Goal: Transaction & Acquisition: Purchase product/service

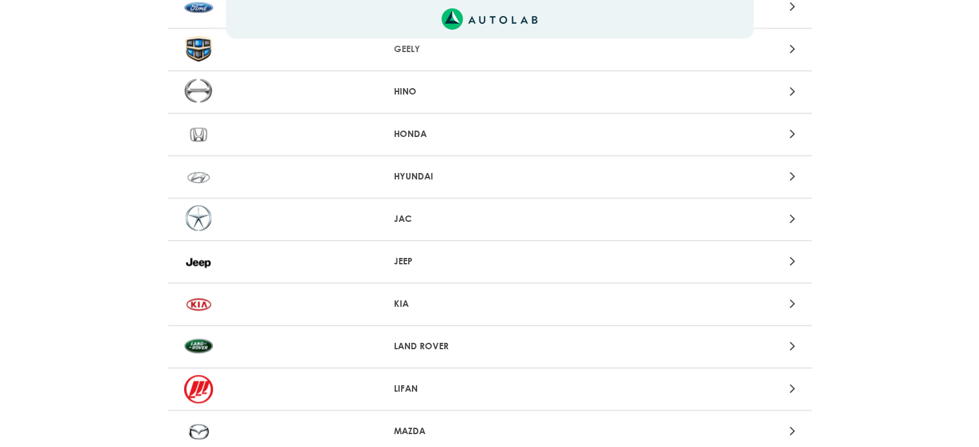
scroll to position [772, 0]
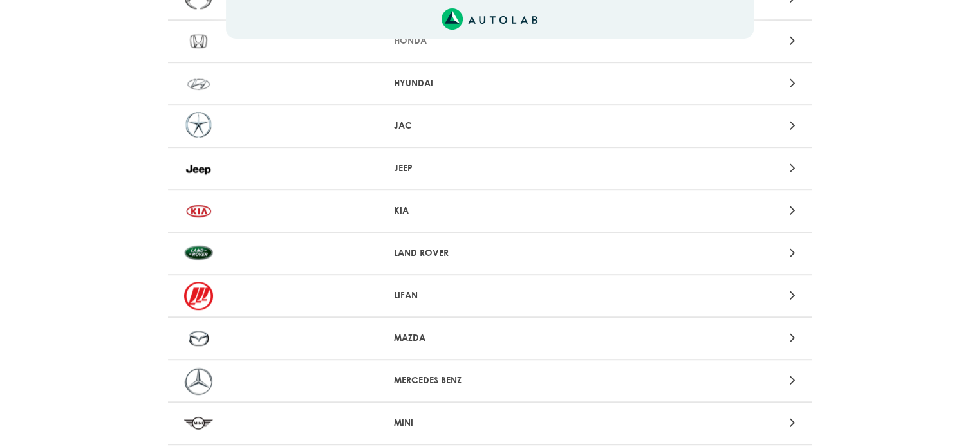
click at [415, 332] on p "MAZDA" at bounding box center [489, 338] width 191 height 14
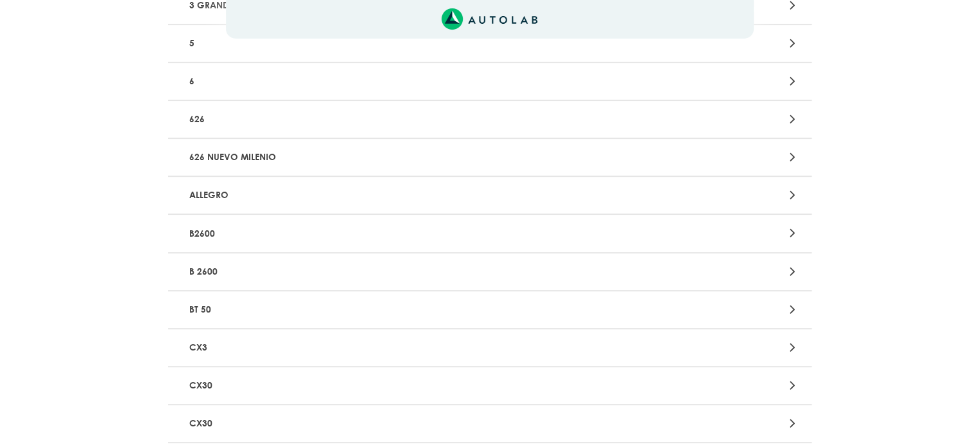
scroll to position [601, 0]
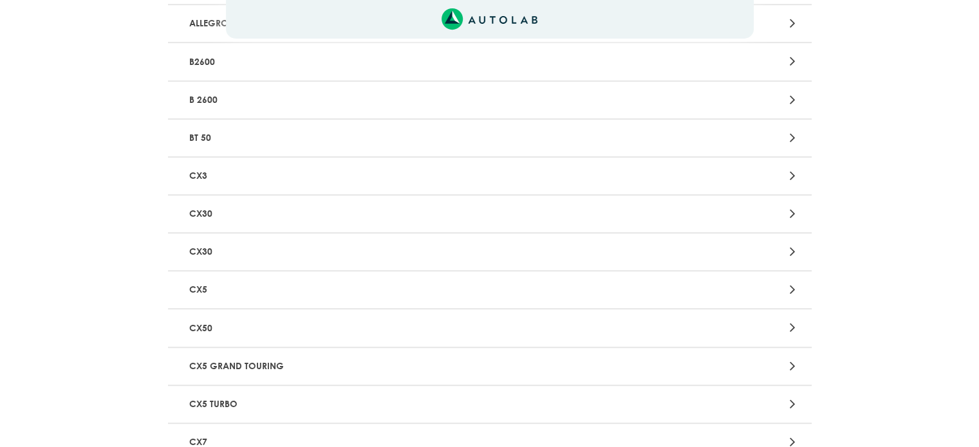
click at [310, 357] on p "CX5 GRAND TOURING" at bounding box center [384, 367] width 401 height 24
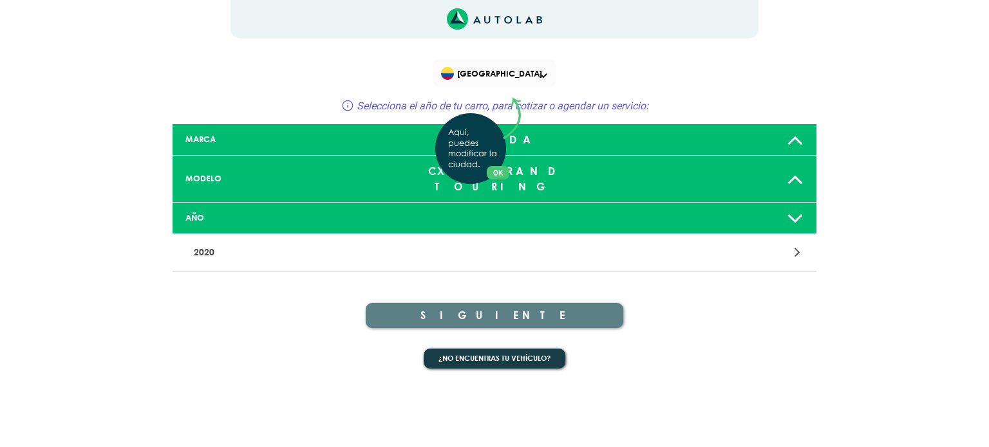
click at [301, 250] on div "Aquí, puedes modificar la ciudad. OK .aex,.bex{fill:none!important;stroke:#50c4…" at bounding box center [494, 223] width 989 height 447
click at [289, 241] on p "2020" at bounding box center [389, 253] width 401 height 24
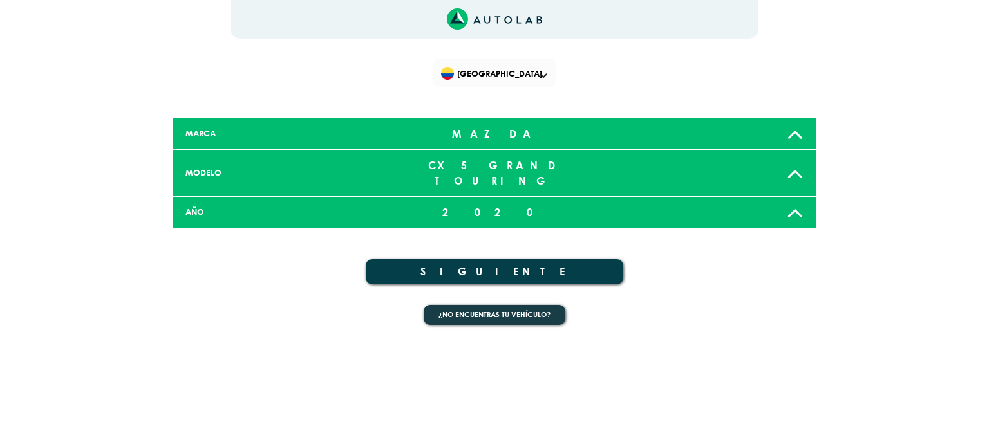
click at [496, 200] on div "2020" at bounding box center [494, 213] width 212 height 26
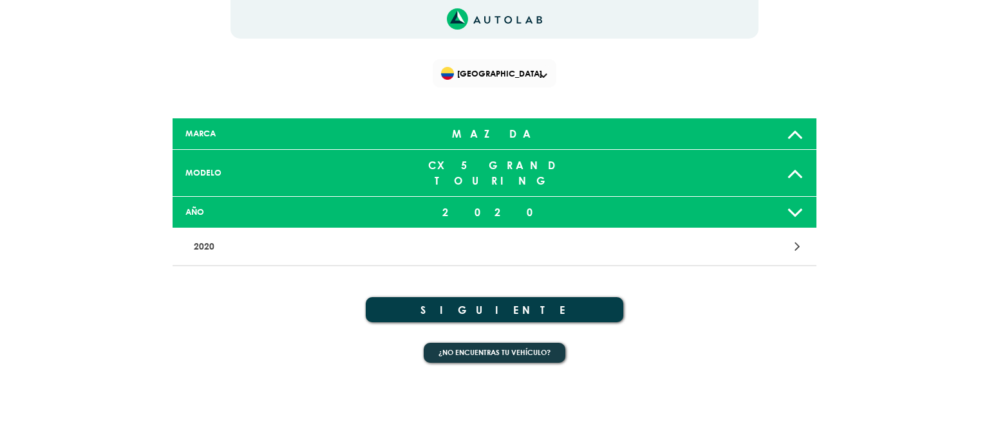
click at [516, 297] on button "SIGUIENTE" at bounding box center [494, 309] width 257 height 25
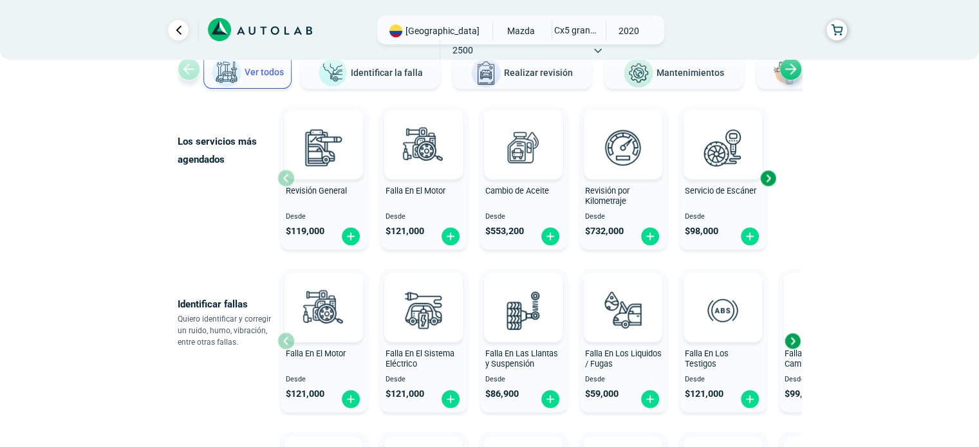
scroll to position [86, 0]
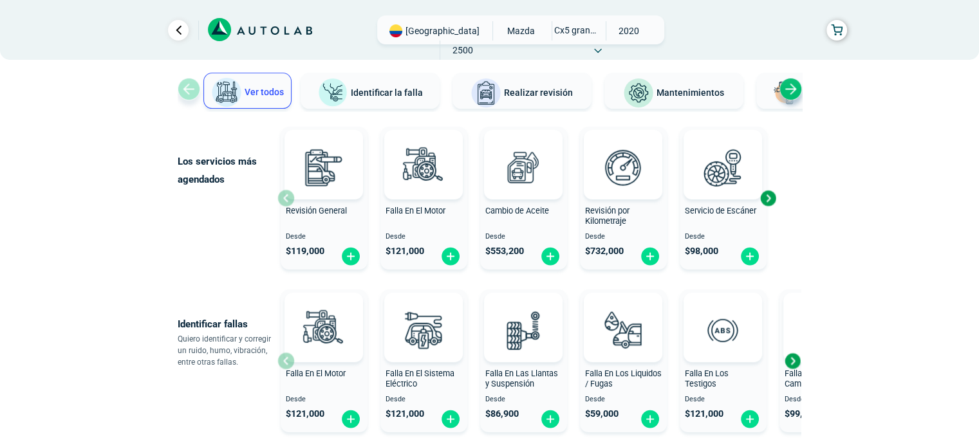
click at [690, 88] on span "Mantenimientos" at bounding box center [691, 93] width 68 height 10
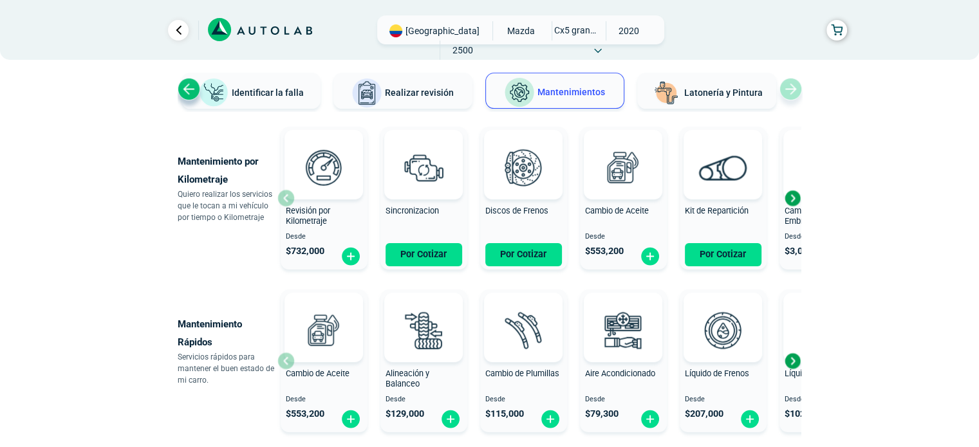
click at [792, 203] on div "Next slide" at bounding box center [792, 198] width 19 height 19
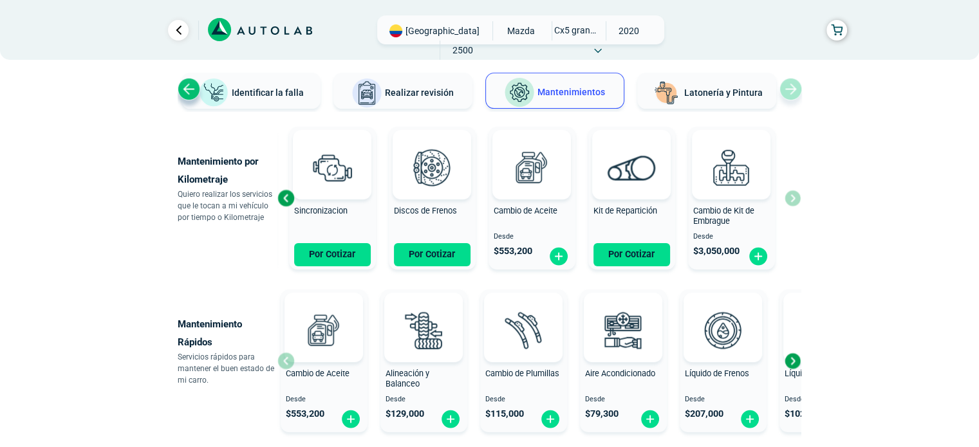
click at [792, 203] on div "Revisión por Kilometraje Desde $ 732,000 Sincronizacion Por Cotizar Discos de F…" at bounding box center [538, 198] width 523 height 153
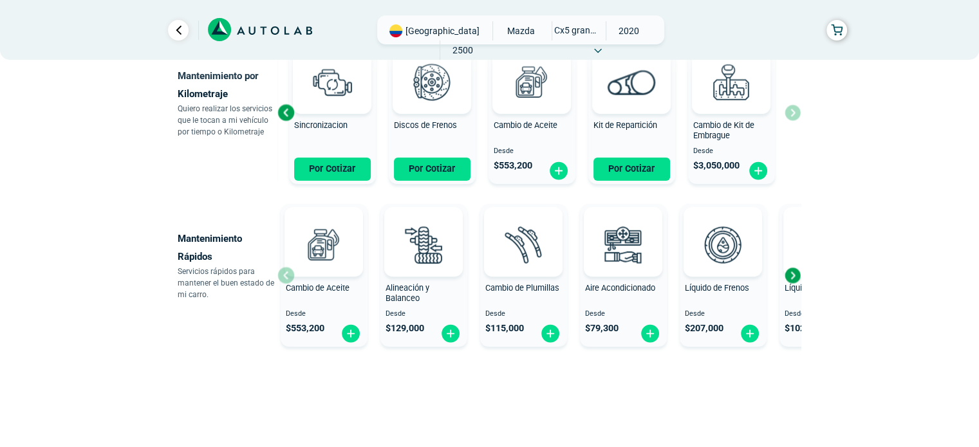
click at [792, 269] on div "Next slide" at bounding box center [792, 275] width 19 height 19
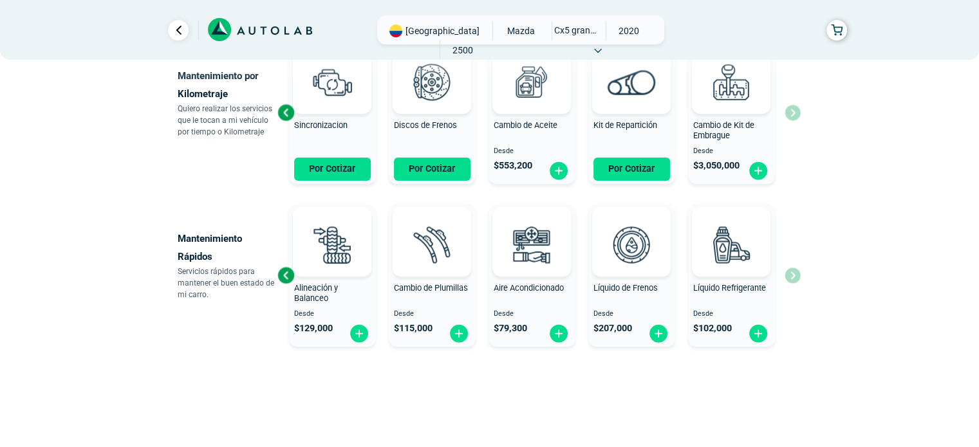
click at [792, 268] on div "Cambio de Aceite Desde $ 553,200 Alineación y Balanceo Desde $ 129,000 Cambio d…" at bounding box center [538, 275] width 523 height 153
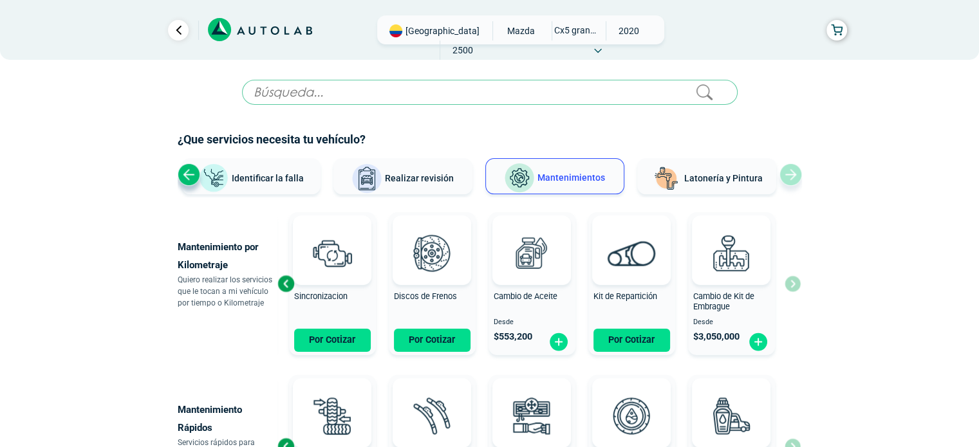
click at [373, 187] on img at bounding box center [366, 178] width 31 height 31
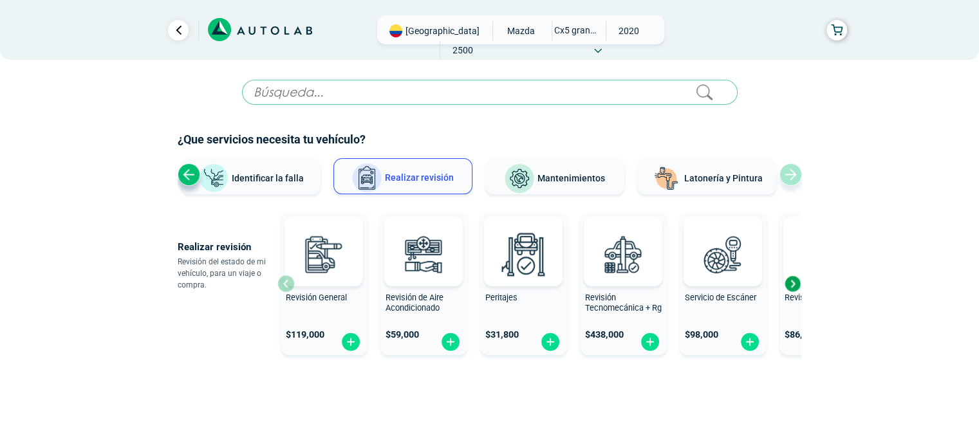
click at [792, 284] on div "Next slide" at bounding box center [792, 283] width 19 height 19
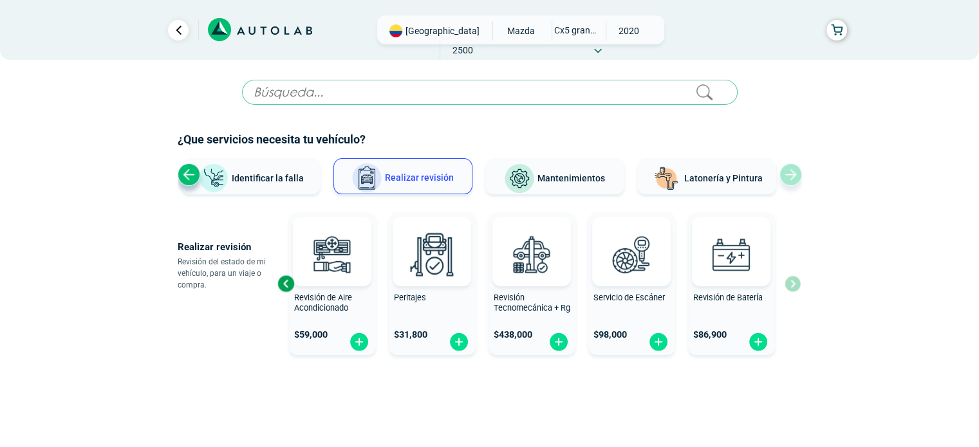
click at [792, 284] on div "Revisión General $ 119,000 Revisión de Aire Acondicionado $ 59,000 Peritajes $ …" at bounding box center [538, 283] width 523 height 153
click at [286, 284] on div "Previous slide" at bounding box center [285, 283] width 19 height 19
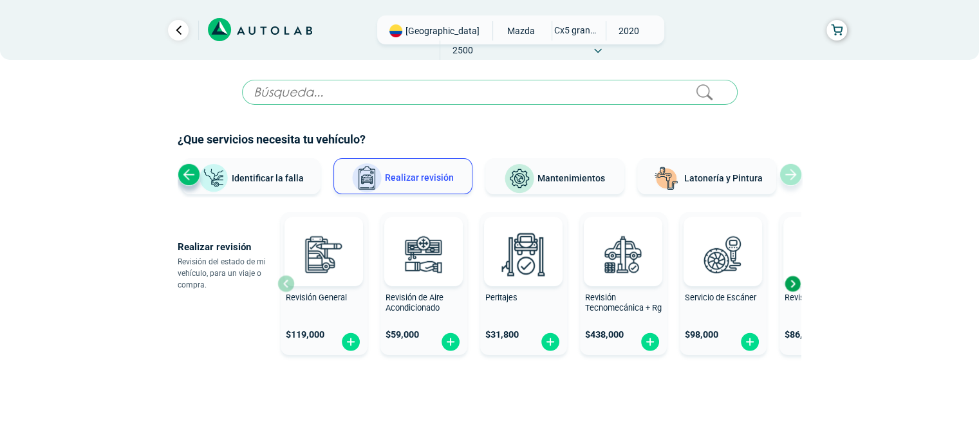
click at [286, 284] on div at bounding box center [323, 252] width 79 height 70
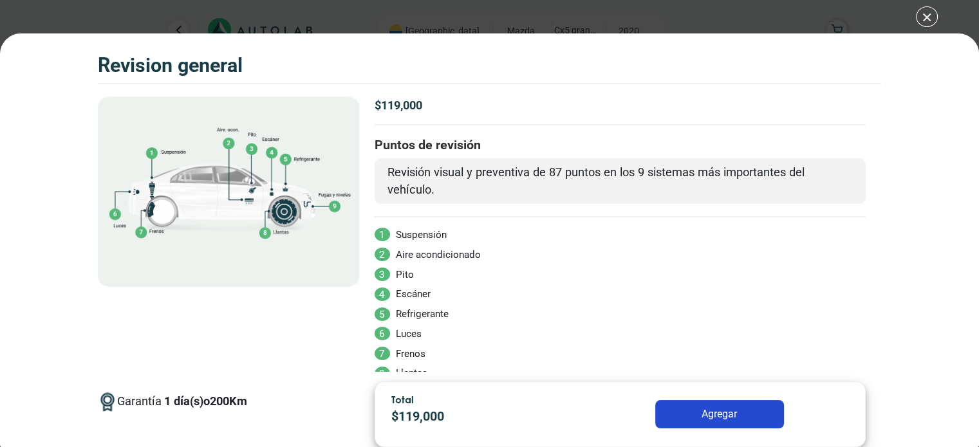
click at [286, 284] on div at bounding box center [228, 235] width 261 height 276
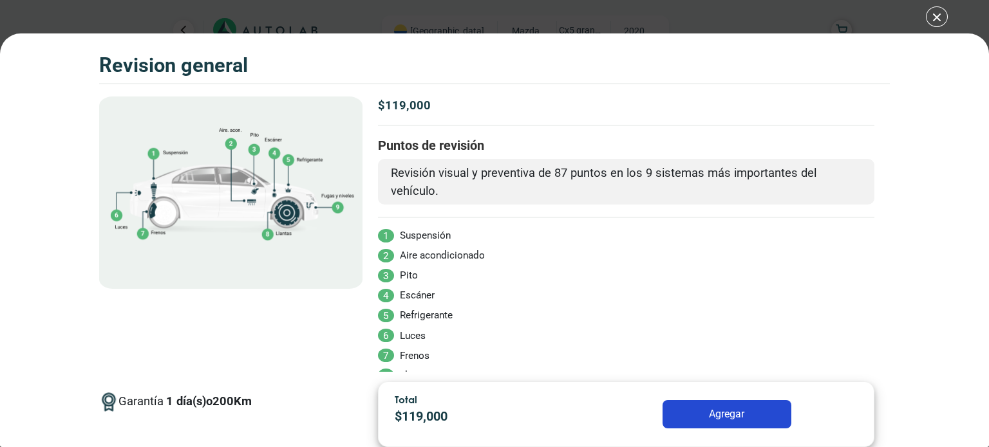
click at [286, 284] on div at bounding box center [231, 234] width 264 height 275
click at [932, 12] on div "Volkswagen Crossfox 2018 REVISION GENERAL $ 119,000 1 200" at bounding box center [494, 223] width 989 height 447
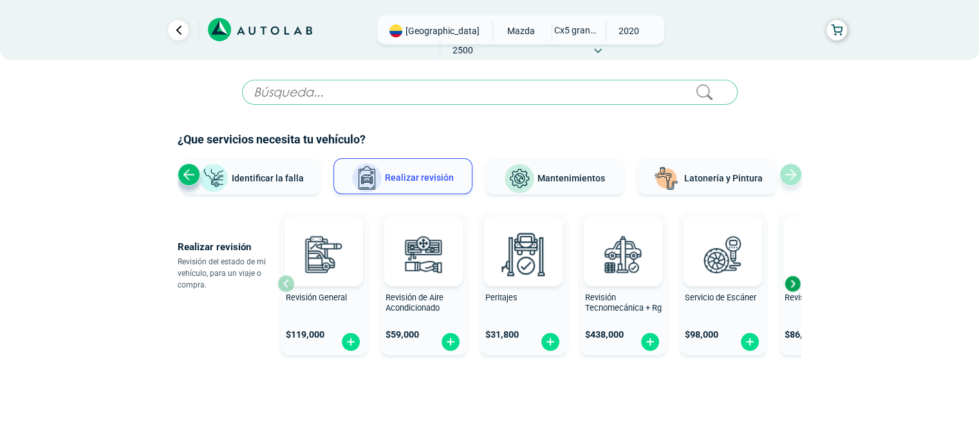
click at [183, 176] on div "Previous slide" at bounding box center [189, 174] width 23 height 23
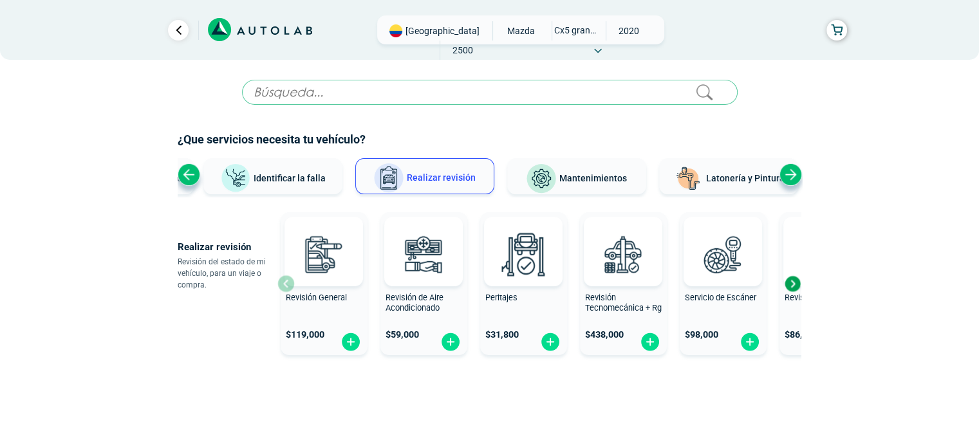
click at [307, 195] on div "Identificar la falla" at bounding box center [272, 177] width 139 height 39
click at [308, 191] on button "Identificar la falla" at bounding box center [272, 176] width 139 height 36
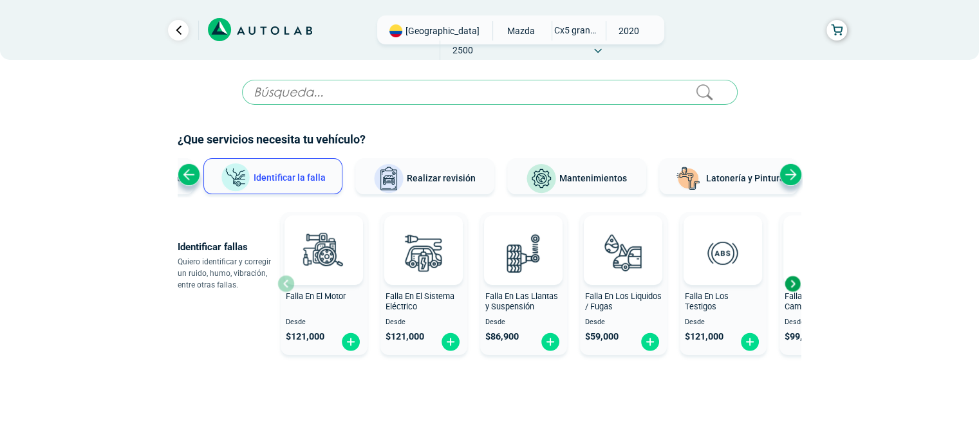
click at [790, 285] on div "Next slide" at bounding box center [792, 283] width 19 height 19
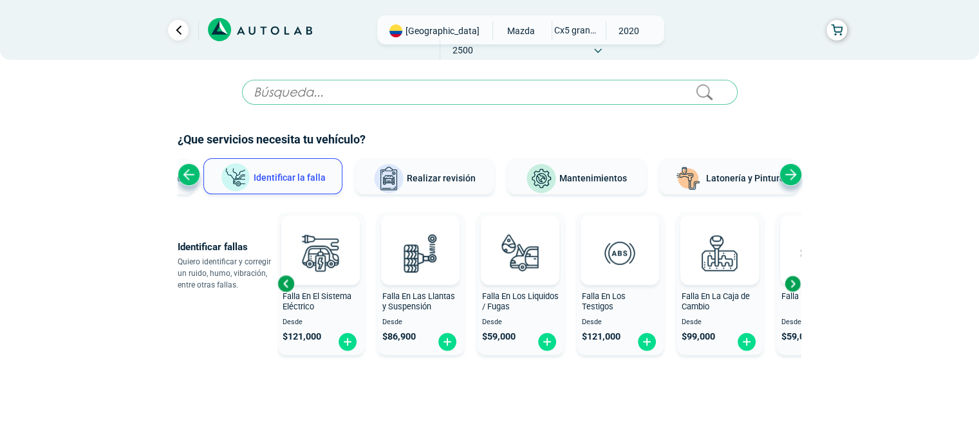
click at [790, 285] on div "Next slide" at bounding box center [792, 283] width 19 height 19
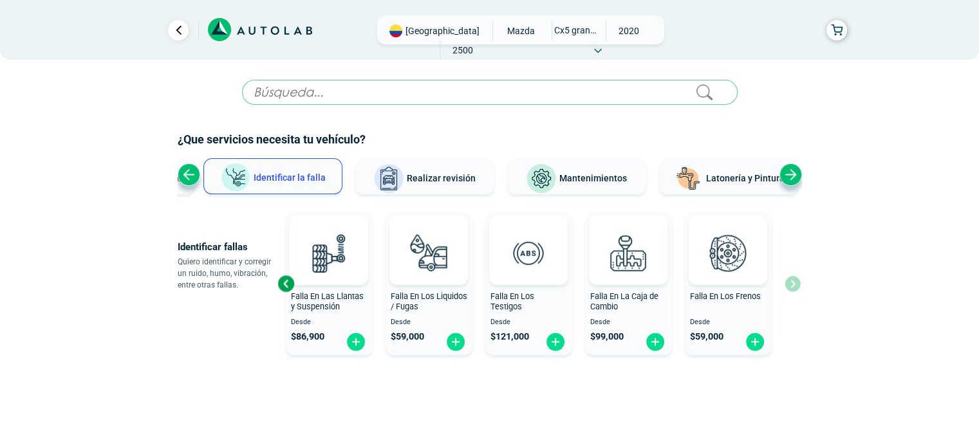
click at [486, 41] on span "2500" at bounding box center [463, 50] width 46 height 19
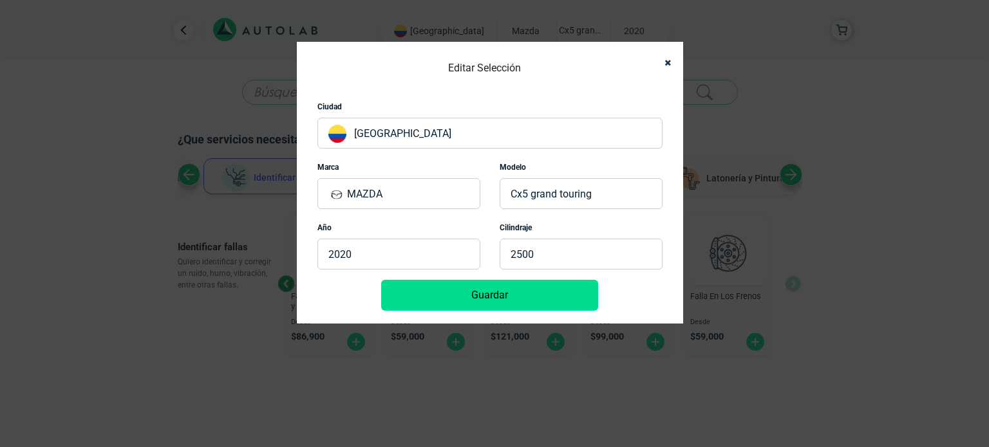
click at [373, 253] on p "2020" at bounding box center [398, 254] width 163 height 31
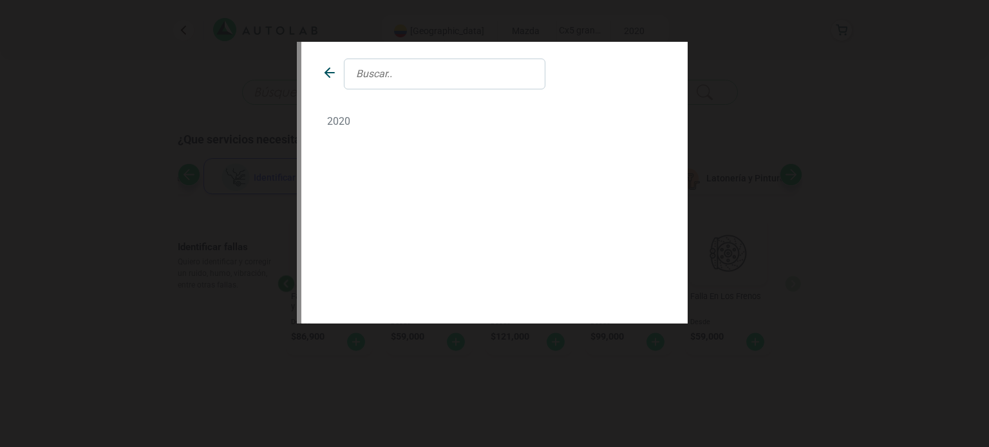
click at [325, 68] on div at bounding box center [323, 74] width 22 height 31
click at [330, 71] on icon at bounding box center [329, 72] width 15 height 15
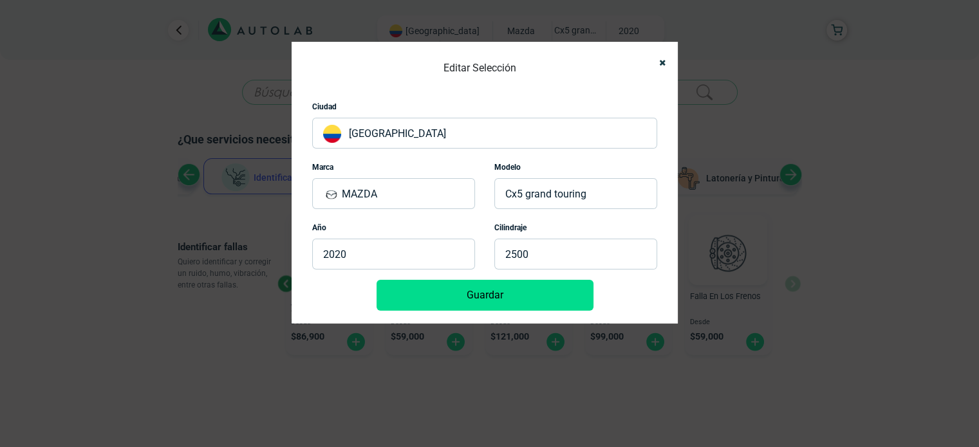
click at [396, 183] on p "MAZDA" at bounding box center [393, 193] width 163 height 31
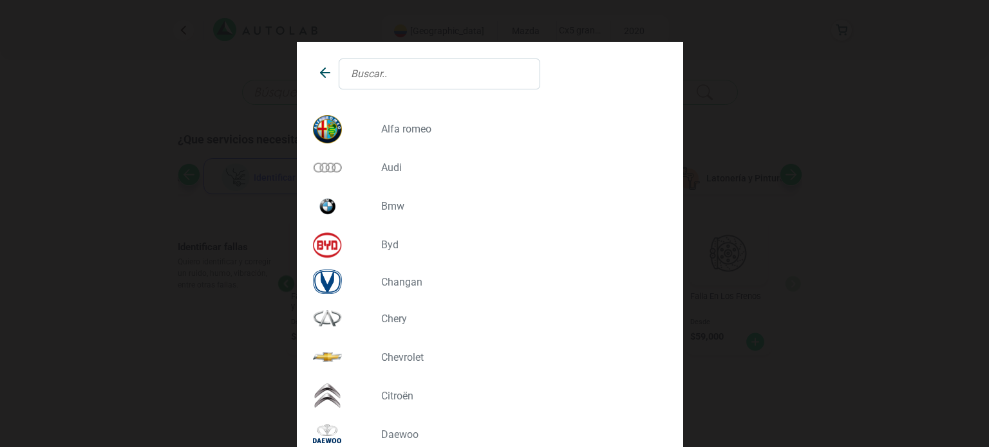
click at [321, 70] on icon at bounding box center [324, 72] width 15 height 15
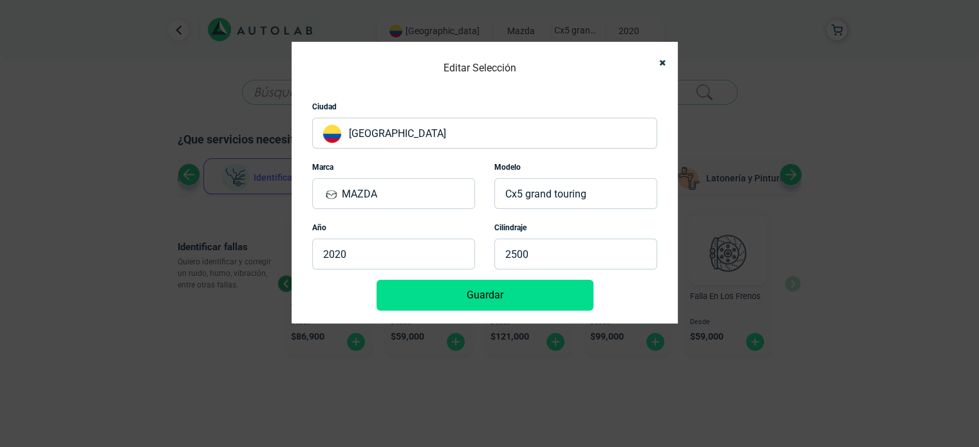
click at [585, 189] on p "CX5 GRAND TOURING" at bounding box center [575, 193] width 163 height 31
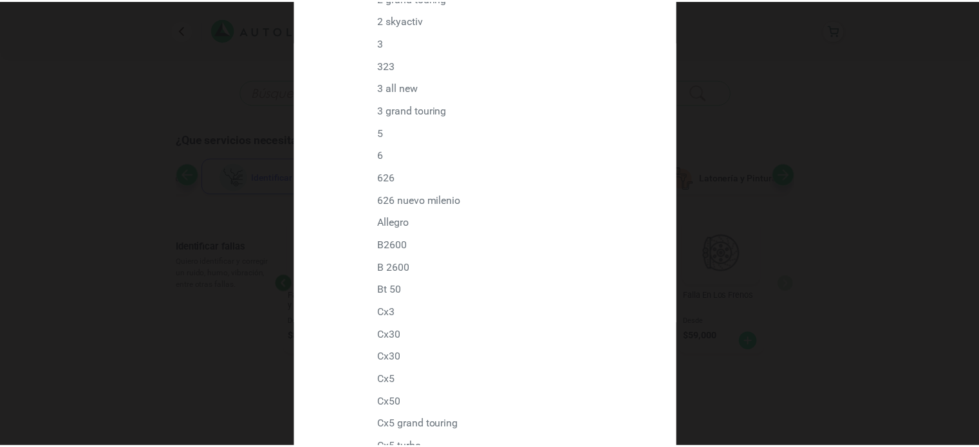
scroll to position [342, 0]
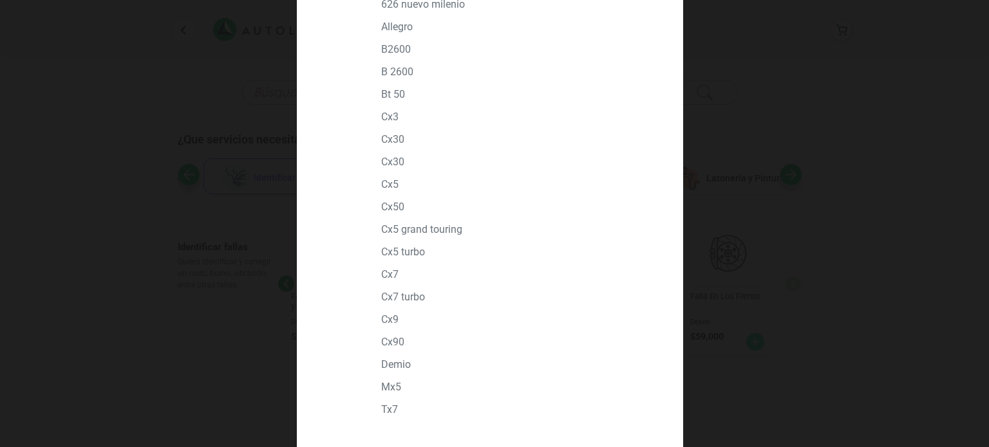
click at [762, 145] on div "2" at bounding box center [494, 223] width 989 height 447
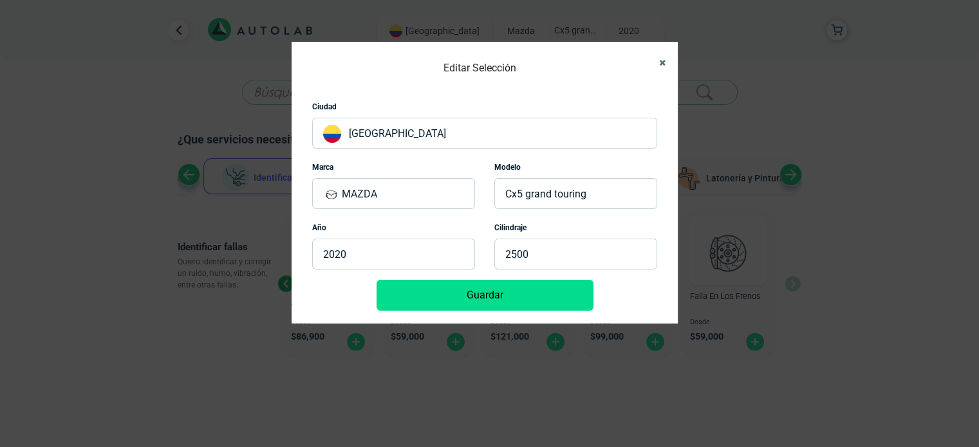
click at [660, 56] on button "Close" at bounding box center [657, 62] width 21 height 29
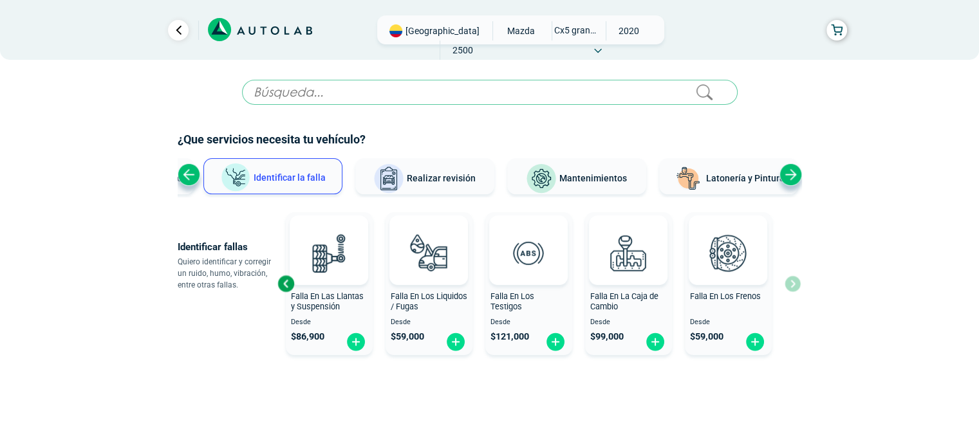
click at [417, 174] on span "Realizar revisión" at bounding box center [441, 178] width 69 height 10
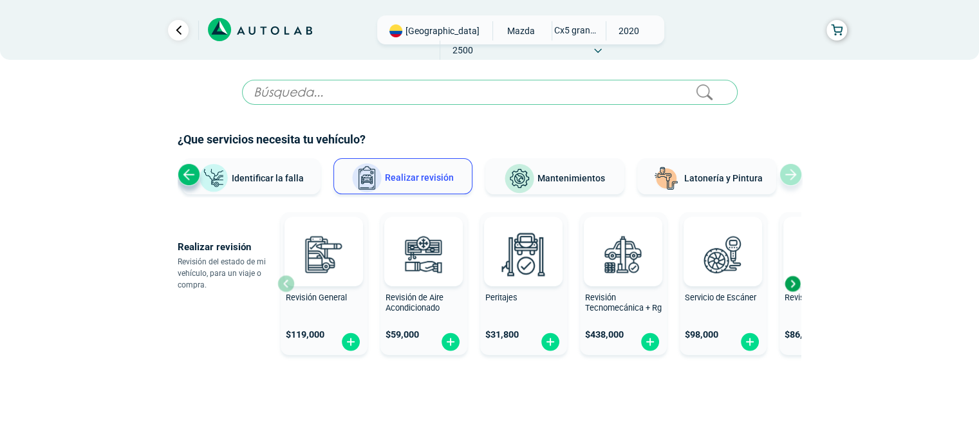
click at [790, 277] on div "Next slide" at bounding box center [792, 283] width 19 height 19
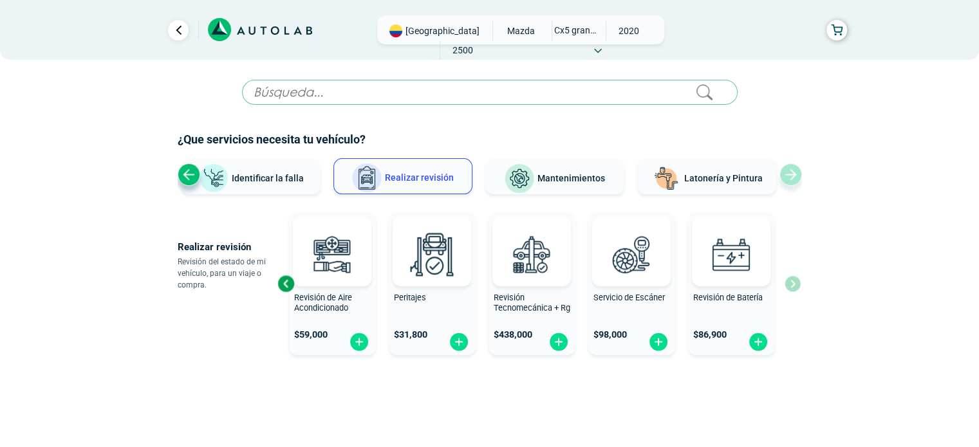
click at [790, 277] on div "Revisión General $ 119,000 Revisión de Aire Acondicionado $ 59,000 Peritajes $ …" at bounding box center [538, 283] width 523 height 153
click at [590, 173] on span "Mantenimientos" at bounding box center [571, 178] width 68 height 10
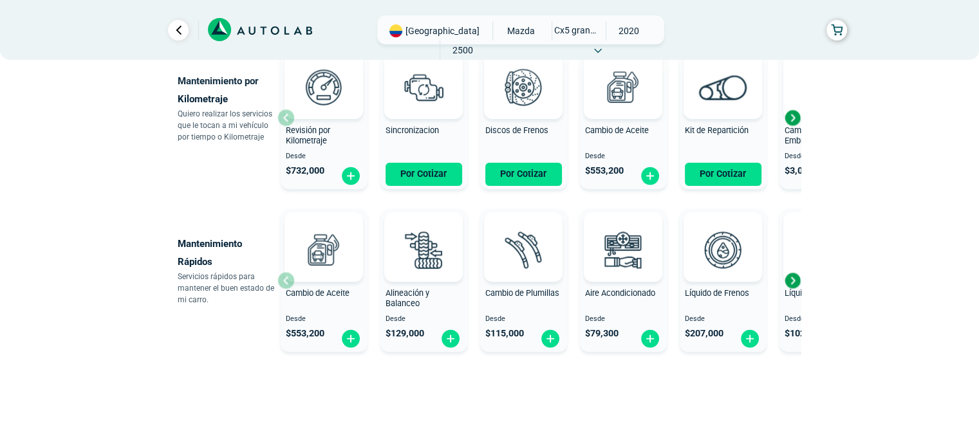
scroll to position [171, 0]
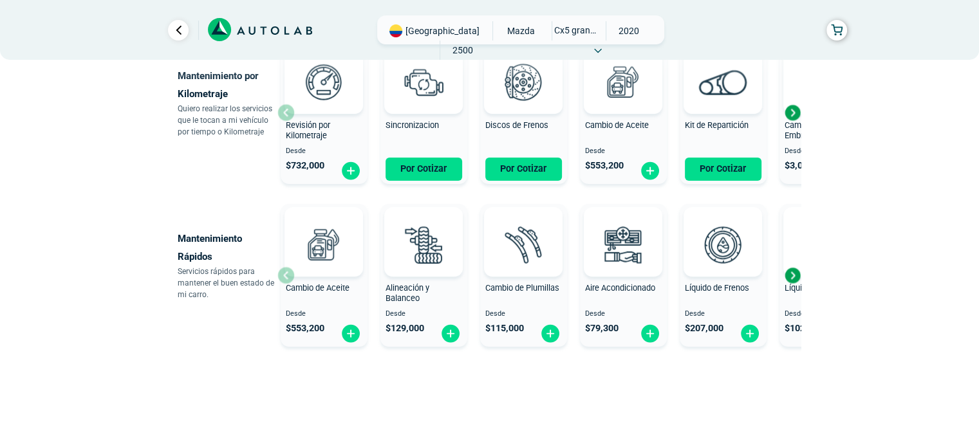
click at [791, 275] on div "Next slide" at bounding box center [792, 275] width 19 height 19
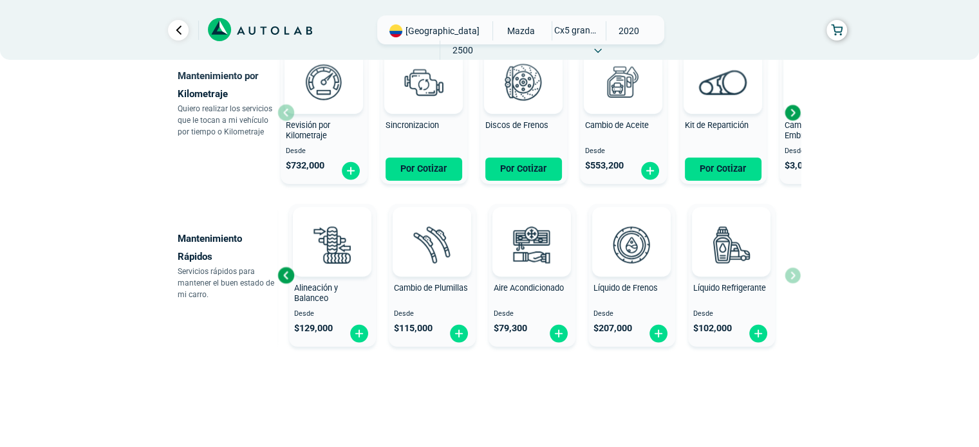
click at [791, 275] on div "Cambio de Aceite Desde $ 553,200 Alineación y Balanceo Desde $ 129,000 Cambio d…" at bounding box center [538, 275] width 523 height 153
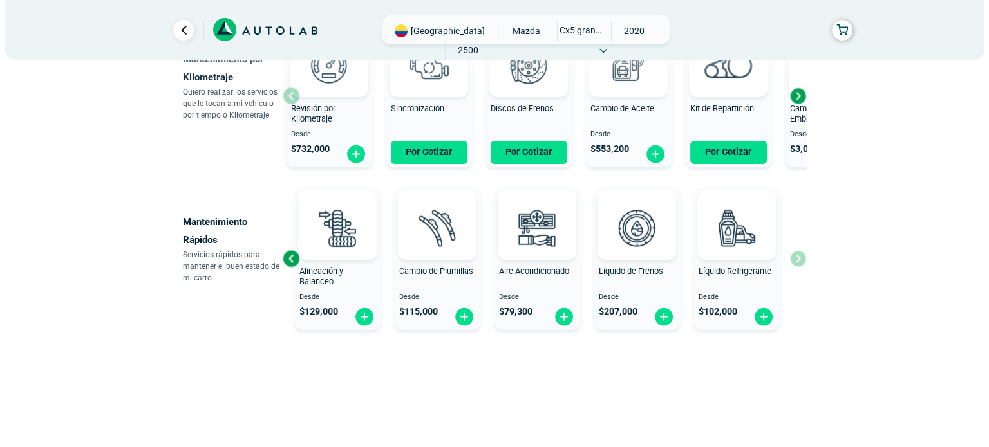
scroll to position [0, 0]
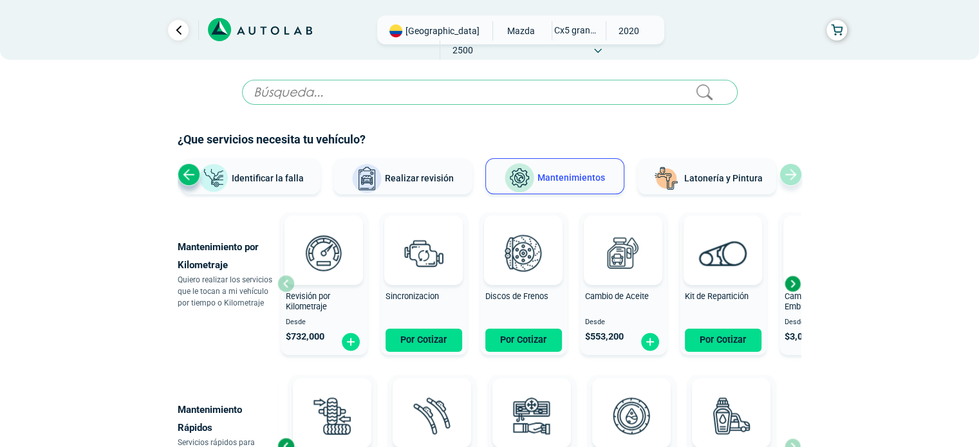
click at [798, 171] on div "Ver todos Identificar la falla Realizar revisión Mantenimientos Latonería y Pin…" at bounding box center [490, 177] width 624 height 39
click at [711, 182] on span "Latonería y Pintura" at bounding box center [723, 178] width 79 height 10
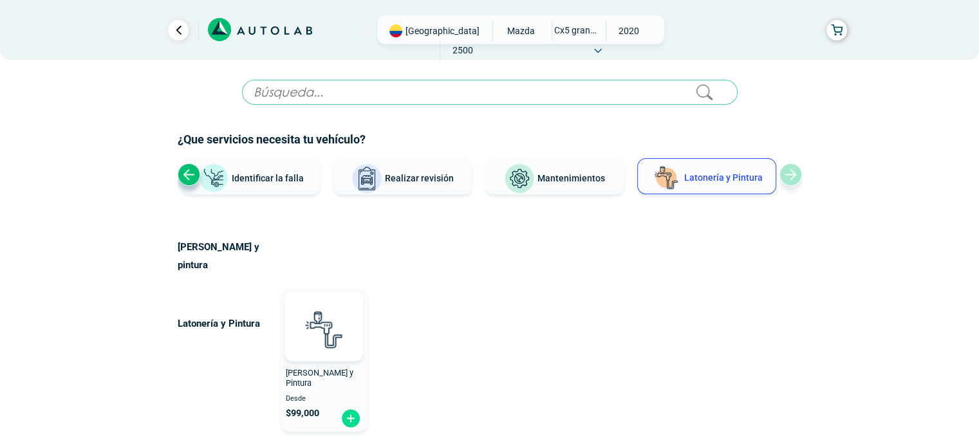
click at [265, 176] on span "Identificar la falla" at bounding box center [268, 178] width 72 height 10
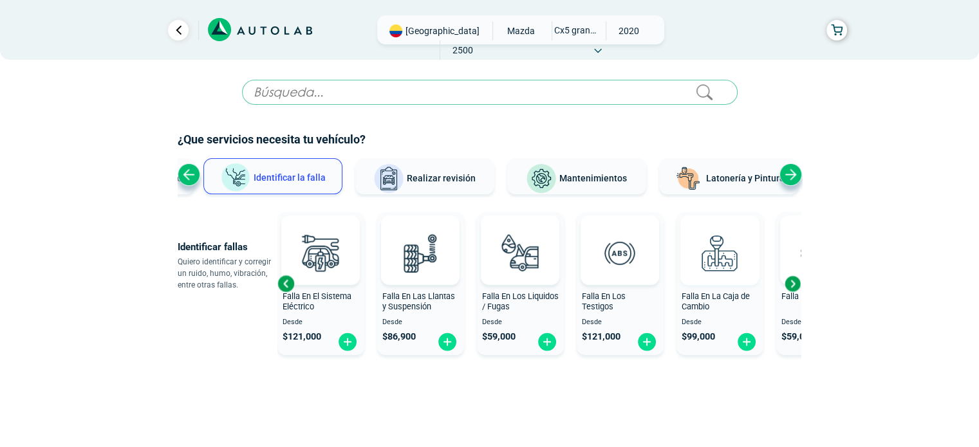
click at [725, 247] on img at bounding box center [719, 253] width 57 height 57
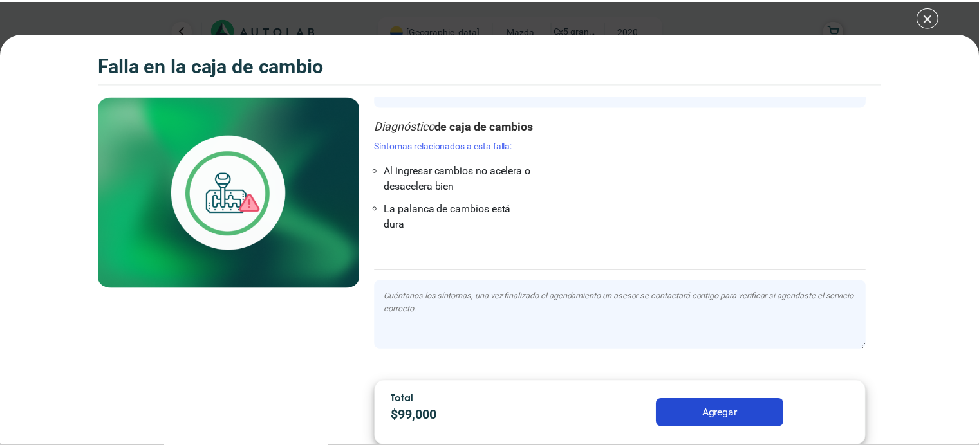
scroll to position [32, 0]
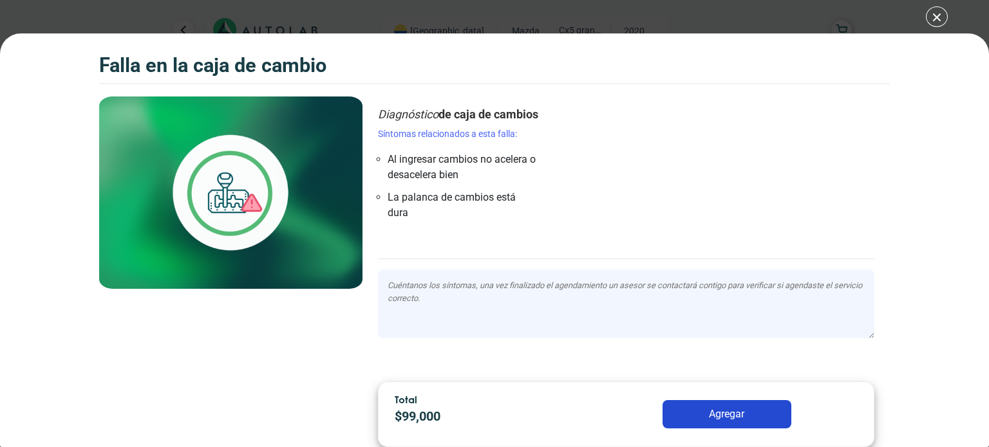
click at [937, 23] on div "Falla en la caja de cambio Falla en la caja de cambio" at bounding box center [494, 223] width 989 height 447
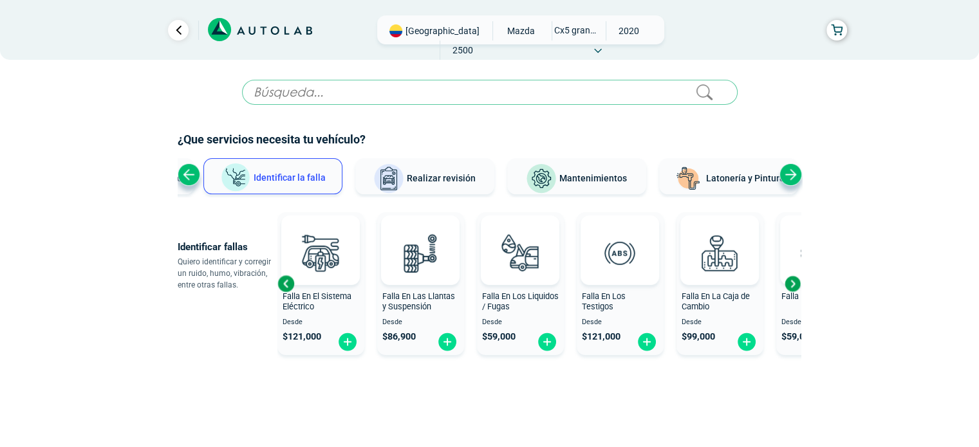
click at [794, 279] on div "Next slide" at bounding box center [792, 283] width 19 height 19
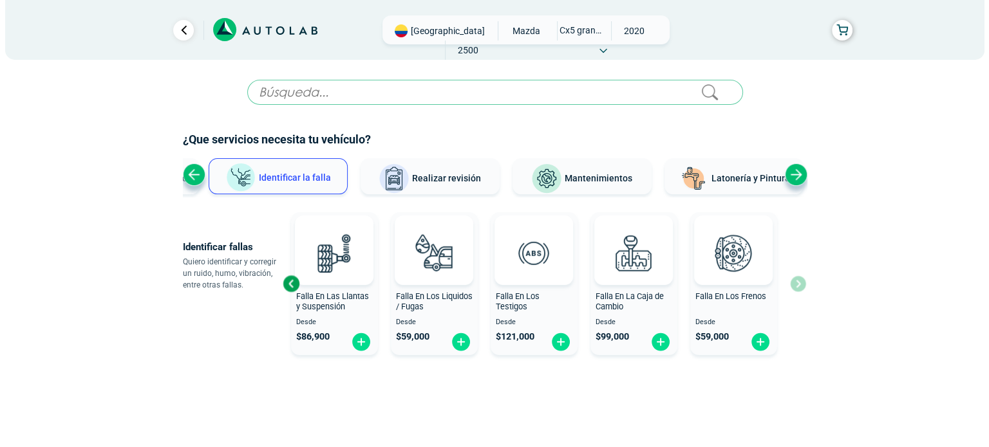
scroll to position [25, 0]
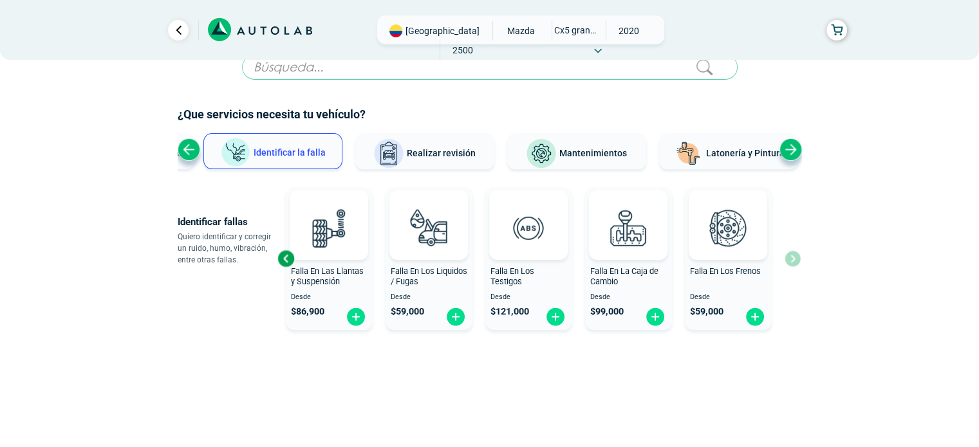
click at [579, 153] on span "Mantenimientos" at bounding box center [593, 153] width 68 height 10
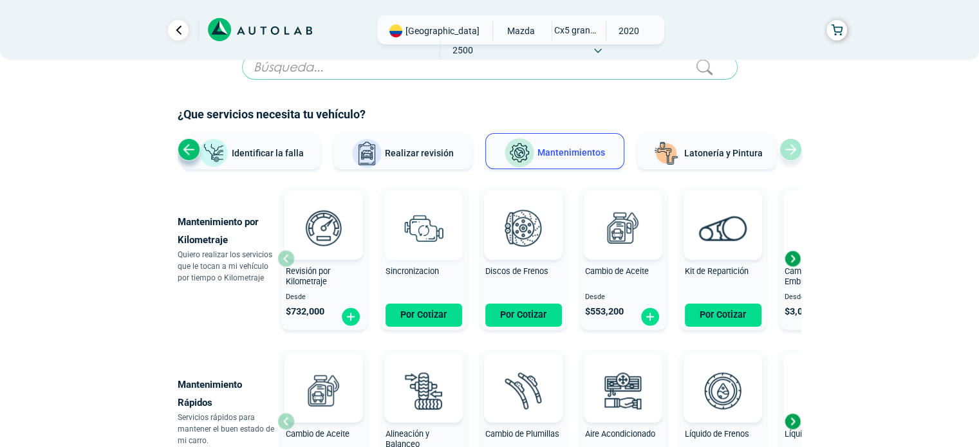
click at [430, 225] on img at bounding box center [423, 228] width 57 height 57
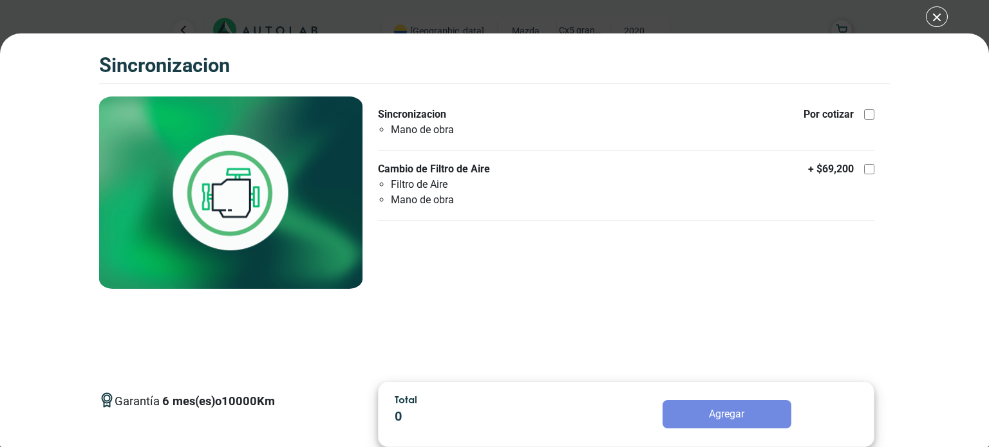
click at [938, 16] on div "SINCRONIZACION SINCRONIZACION Garantía 6 10000 Km" at bounding box center [494, 223] width 989 height 447
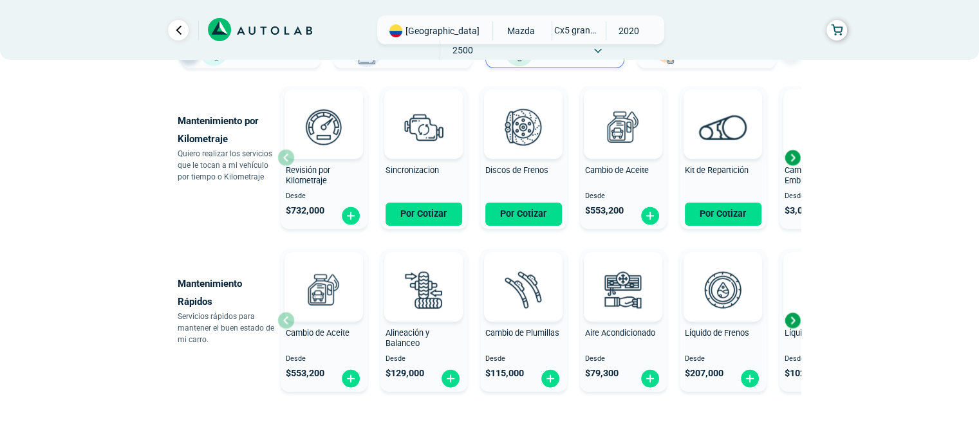
scroll to position [102, 0]
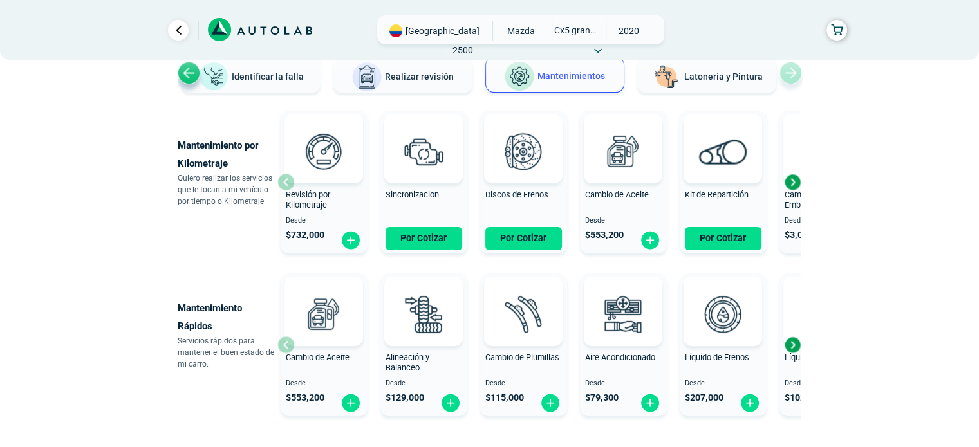
click at [794, 178] on div "Next slide" at bounding box center [792, 182] width 19 height 19
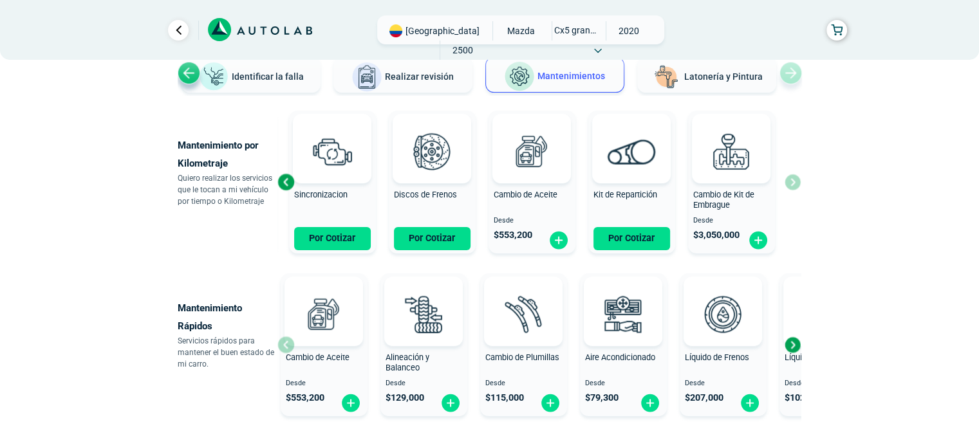
click at [289, 187] on div "Previous slide" at bounding box center [285, 182] width 19 height 19
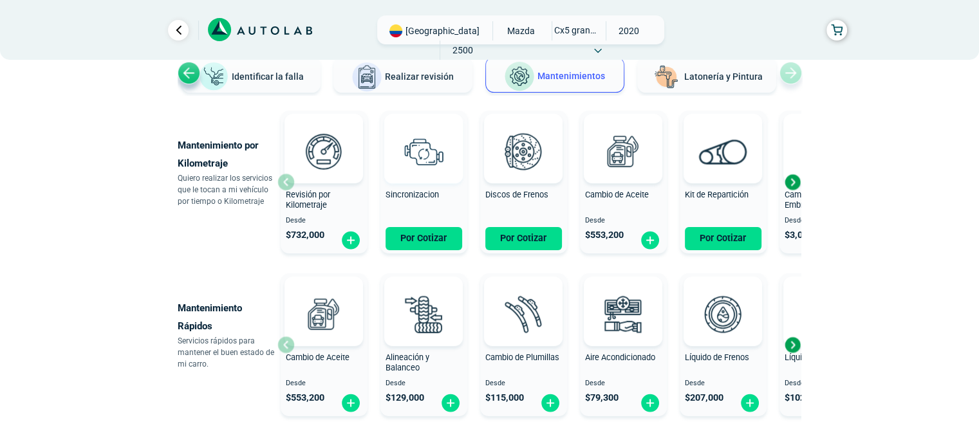
click at [417, 162] on img at bounding box center [423, 151] width 57 height 57
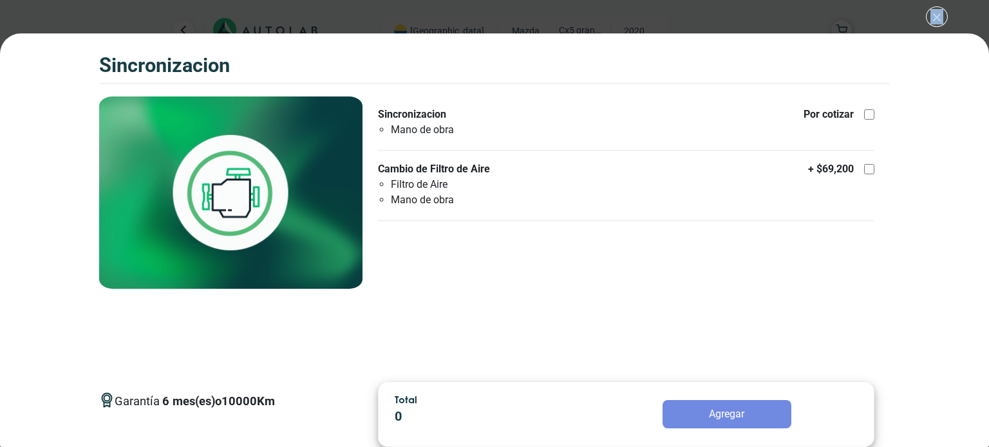
click at [940, 14] on div "SINCRONIZACION SINCRONIZACION Garantía 6 10000 Km" at bounding box center [494, 223] width 989 height 447
